Goal: Navigation & Orientation: Find specific page/section

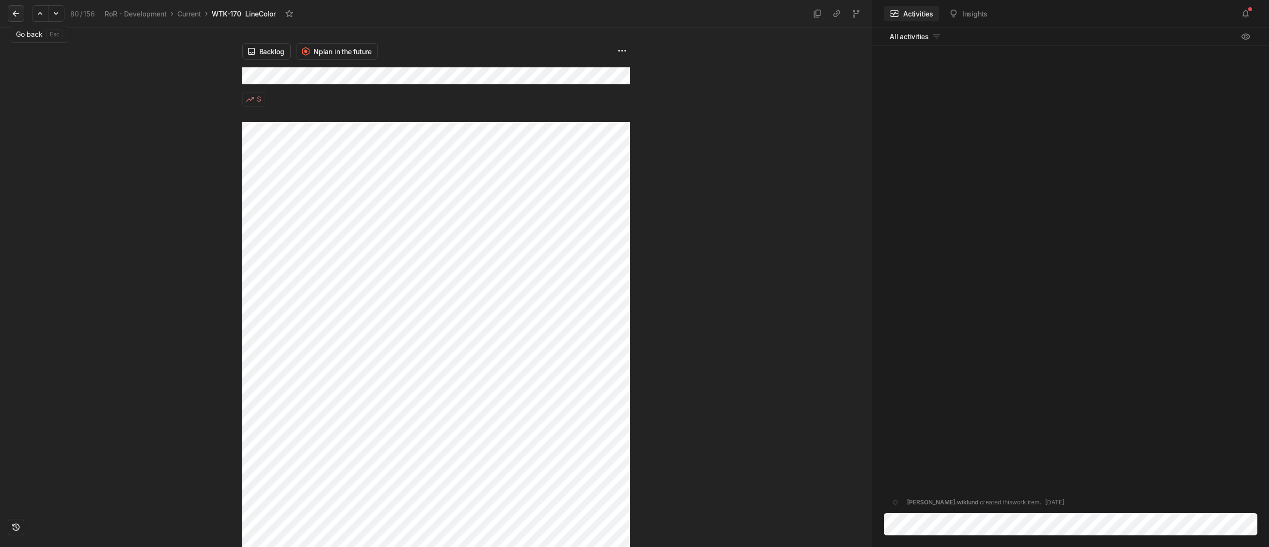
click at [16, 12] on icon at bounding box center [16, 14] width 10 height 10
